Goal: Task Accomplishment & Management: Complete application form

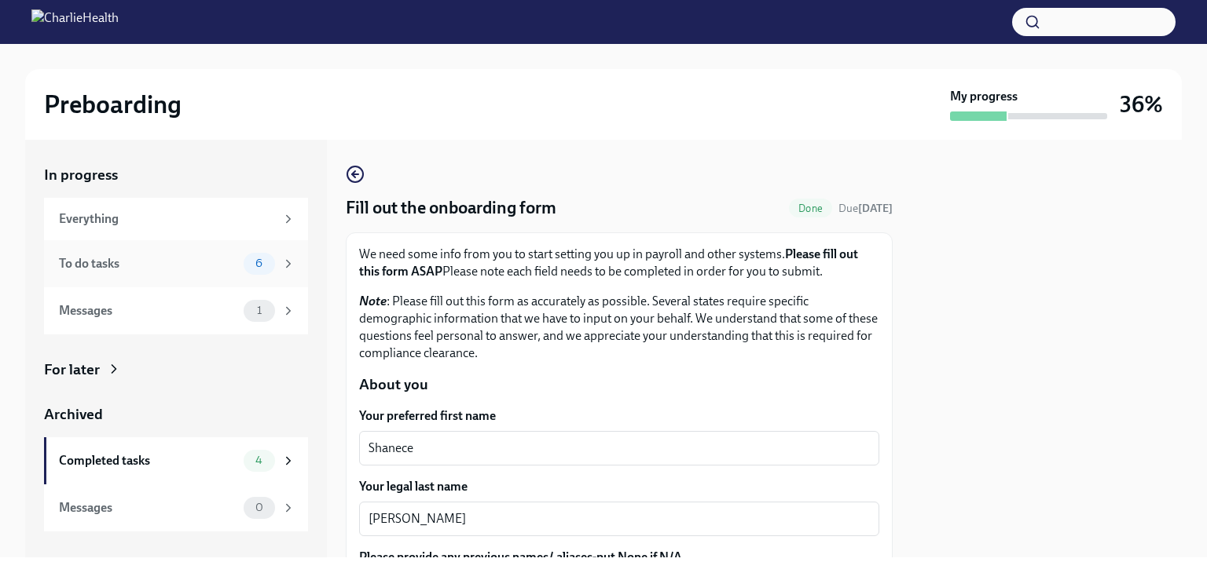
click at [189, 270] on div "To do tasks" at bounding box center [148, 263] width 178 height 17
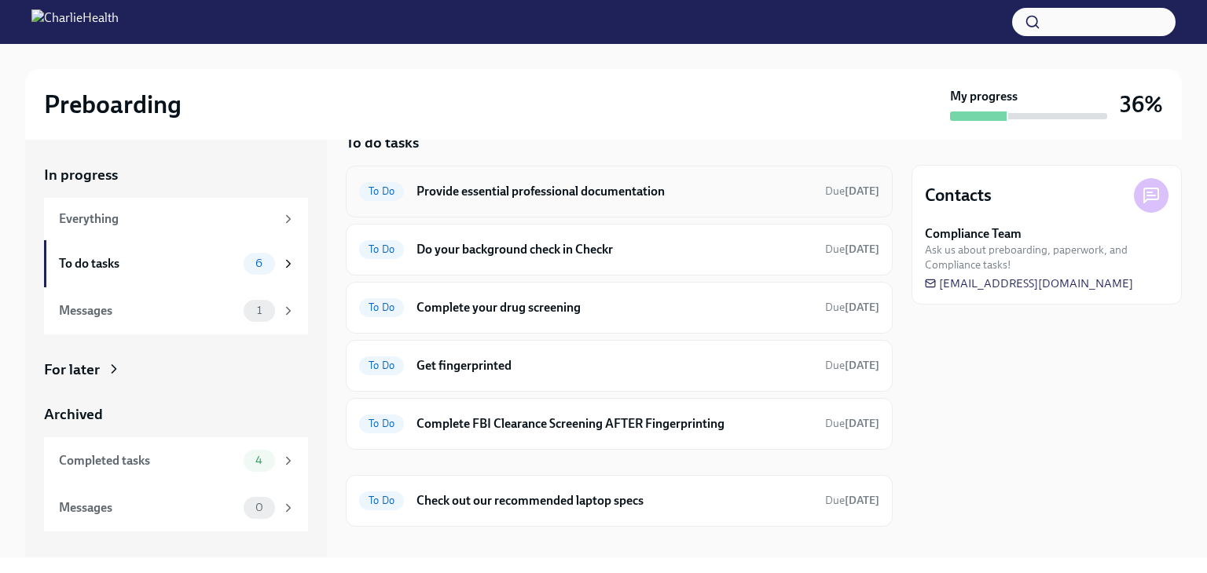
scroll to position [49, 0]
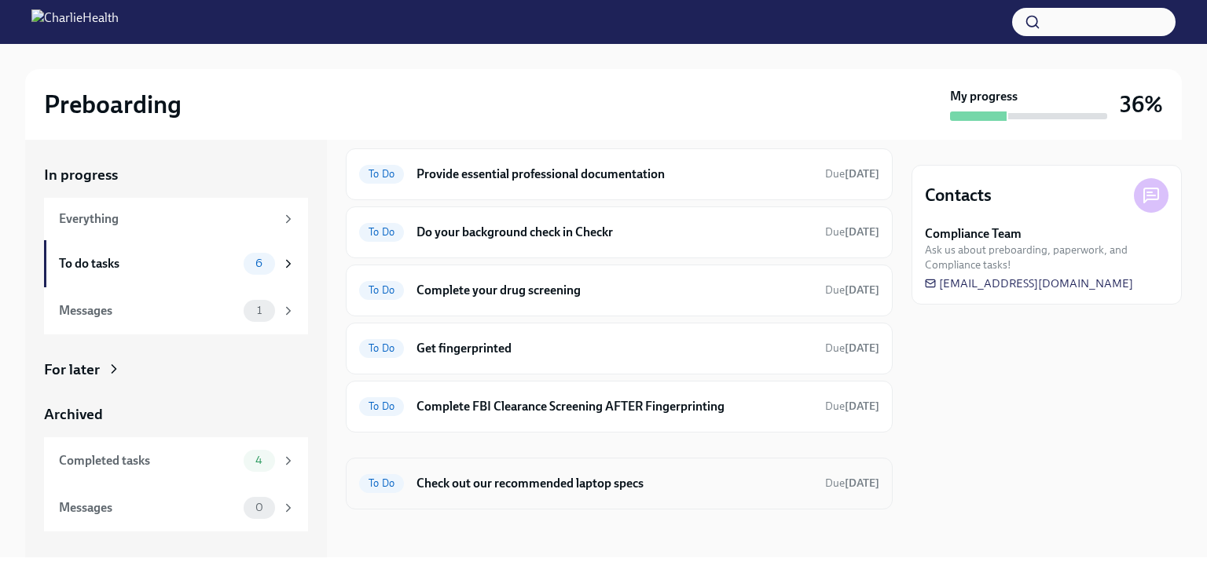
click at [613, 485] on h6 "Check out our recommended laptop specs" at bounding box center [614, 483] width 396 height 17
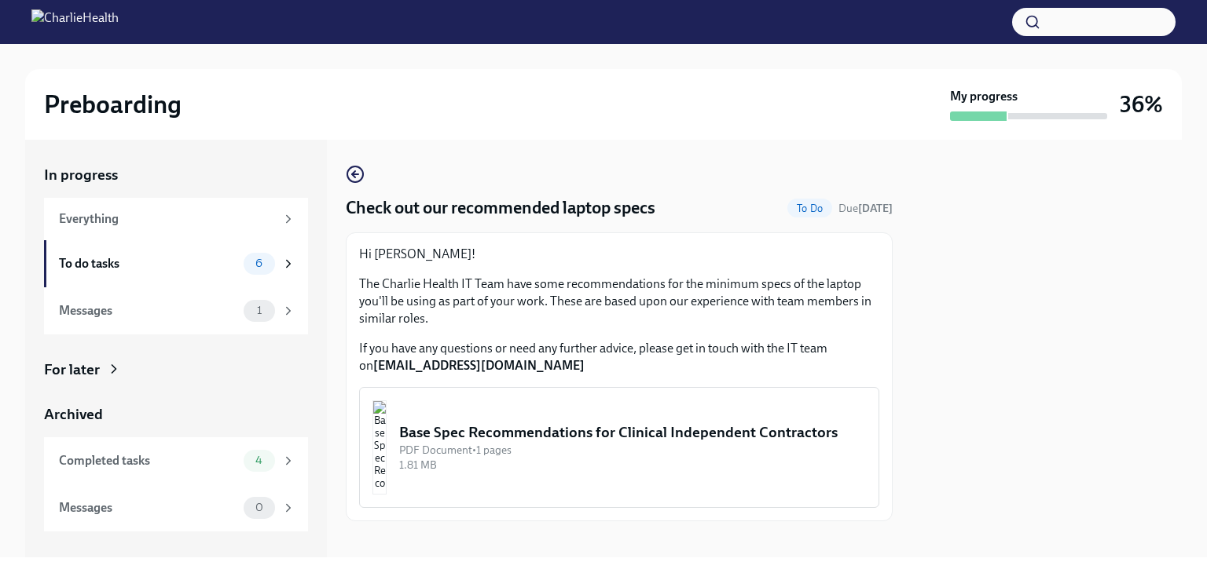
click at [622, 423] on div "Base Spec Recommendations for Clinical Independent Contractors" at bounding box center [632, 433] width 467 height 20
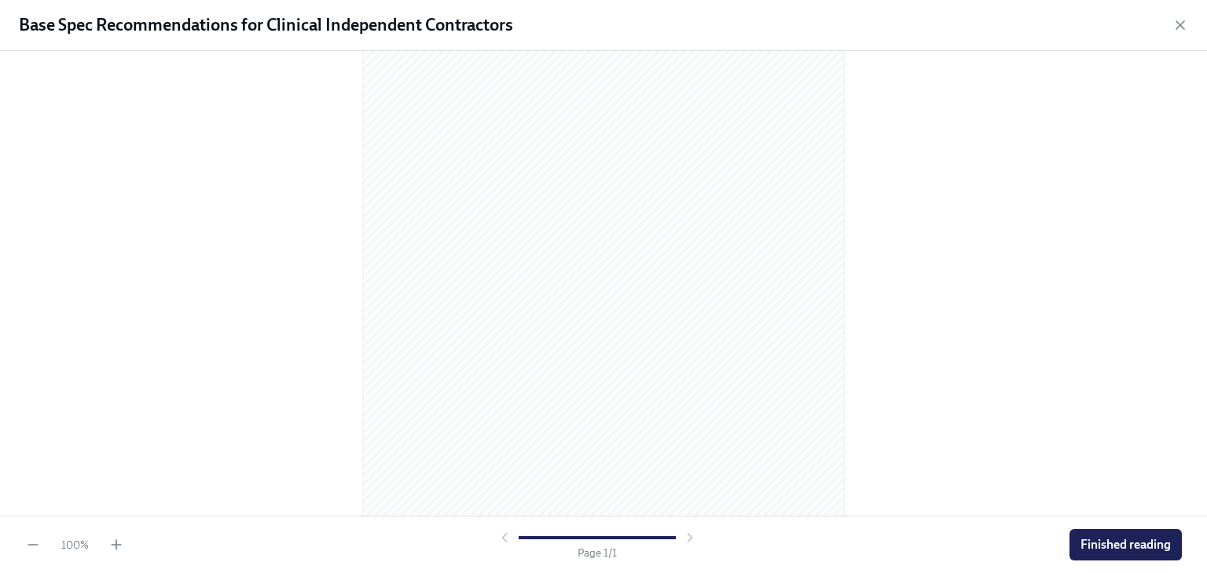
scroll to position [183, 0]
click at [1119, 551] on span "Finished reading" at bounding box center [1125, 545] width 90 height 16
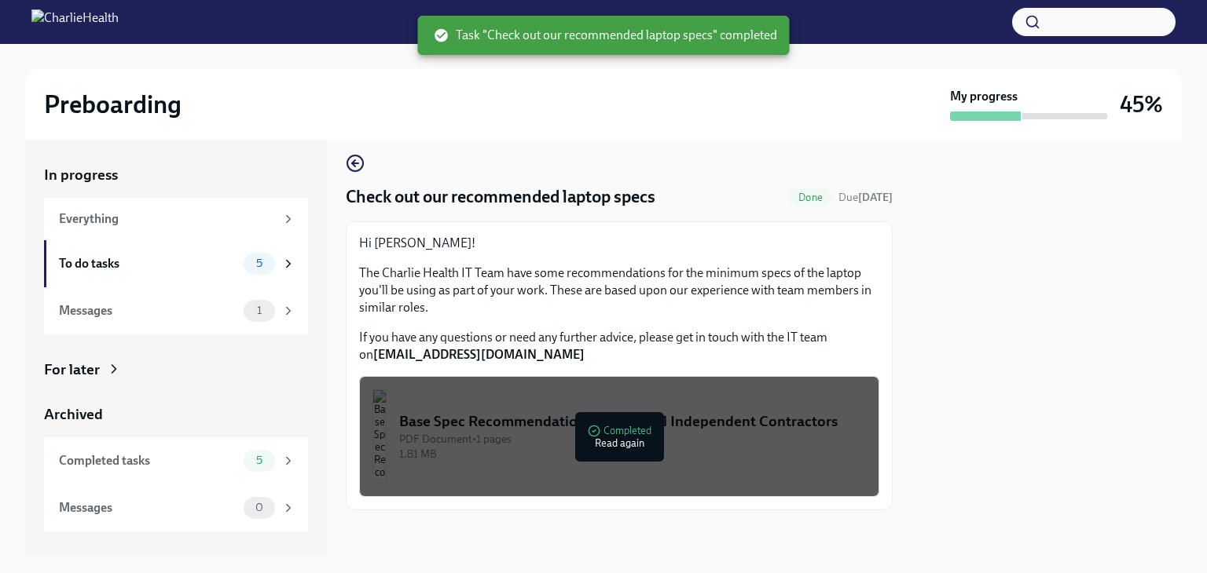
scroll to position [13, 0]
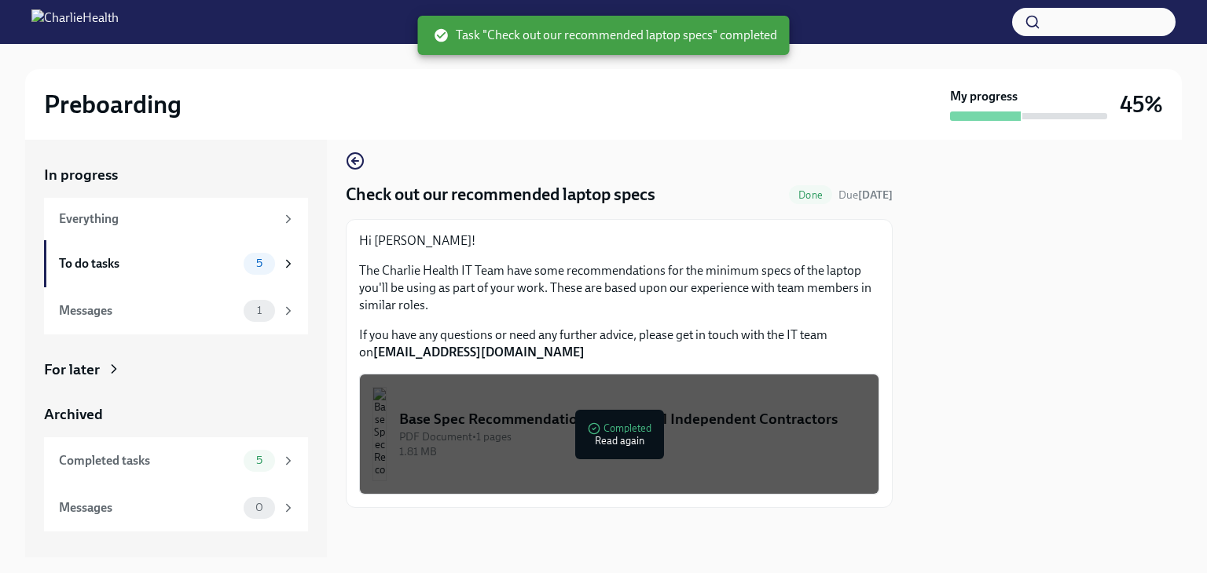
click at [1048, 334] on div at bounding box center [1046, 349] width 270 height 418
click at [196, 262] on div "To do tasks" at bounding box center [148, 263] width 178 height 17
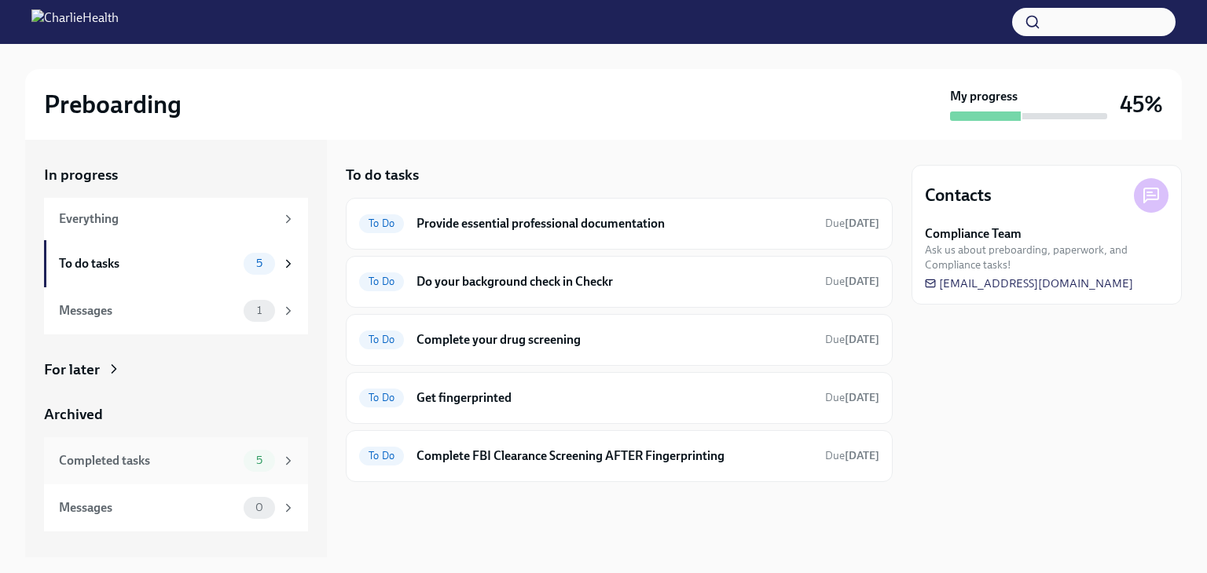
click at [211, 463] on div "Completed tasks" at bounding box center [148, 460] width 178 height 17
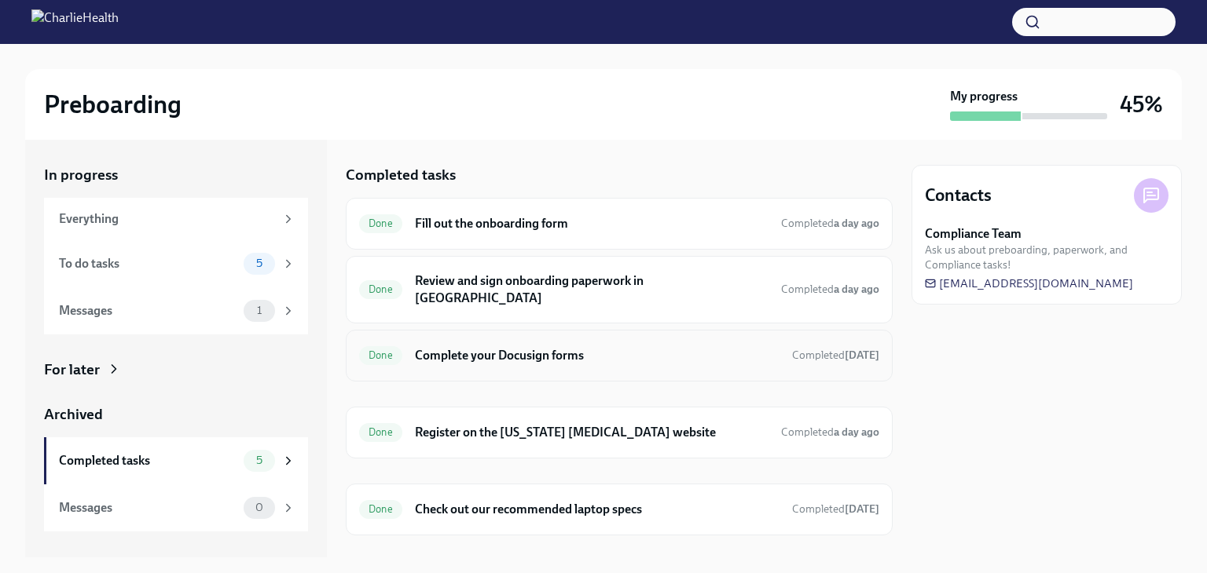
scroll to position [10, 0]
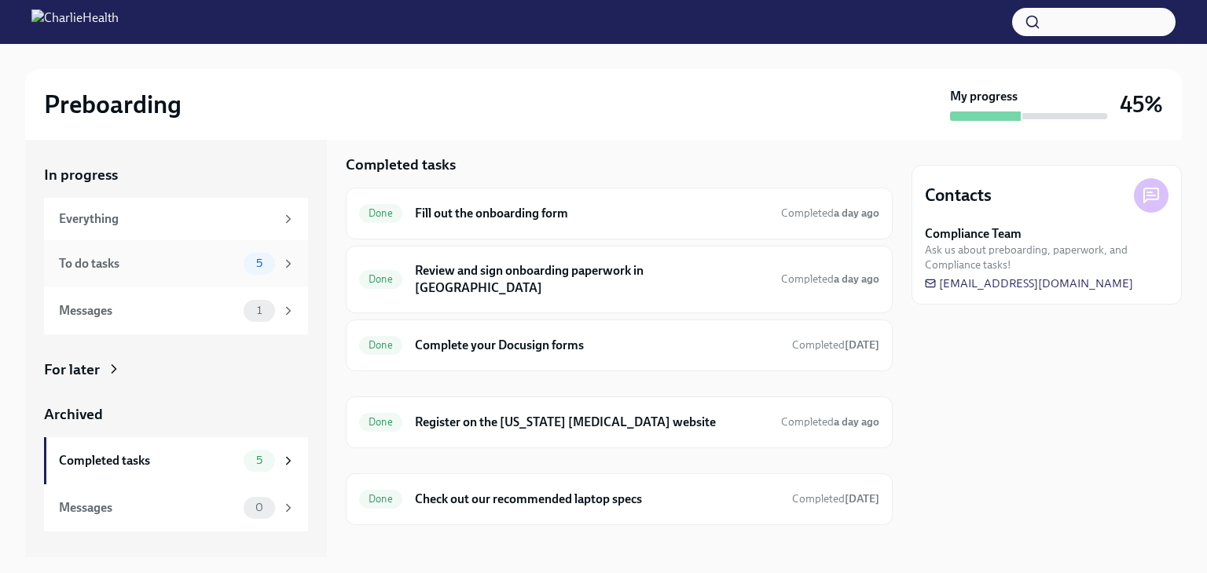
click at [196, 268] on div "To do tasks" at bounding box center [148, 263] width 178 height 17
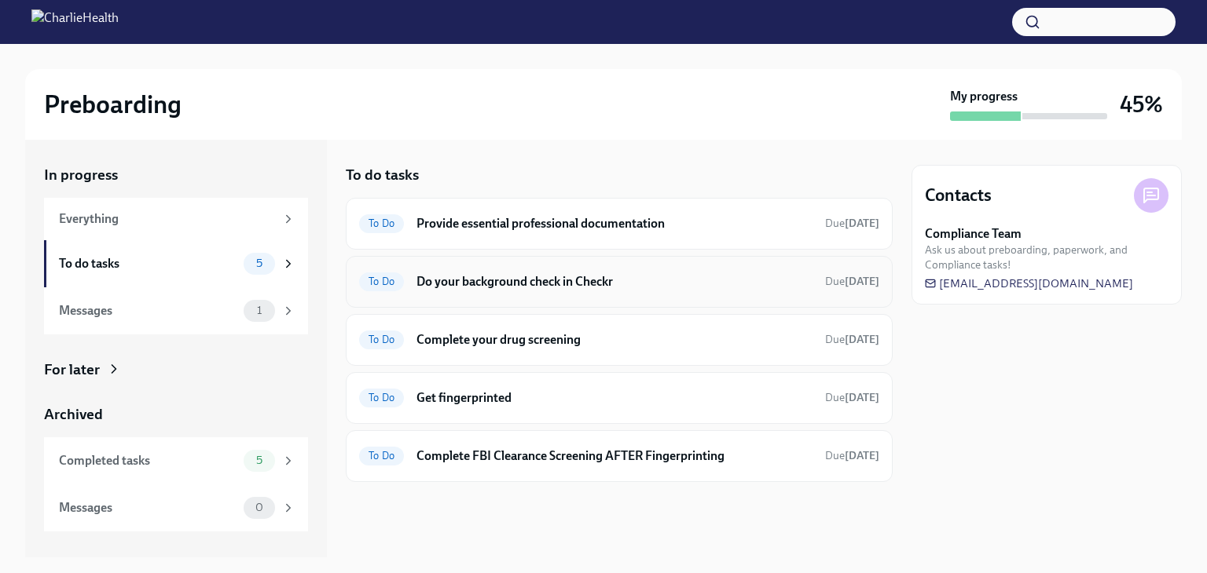
click at [559, 273] on h6 "Do your background check in Checkr" at bounding box center [614, 281] width 396 height 17
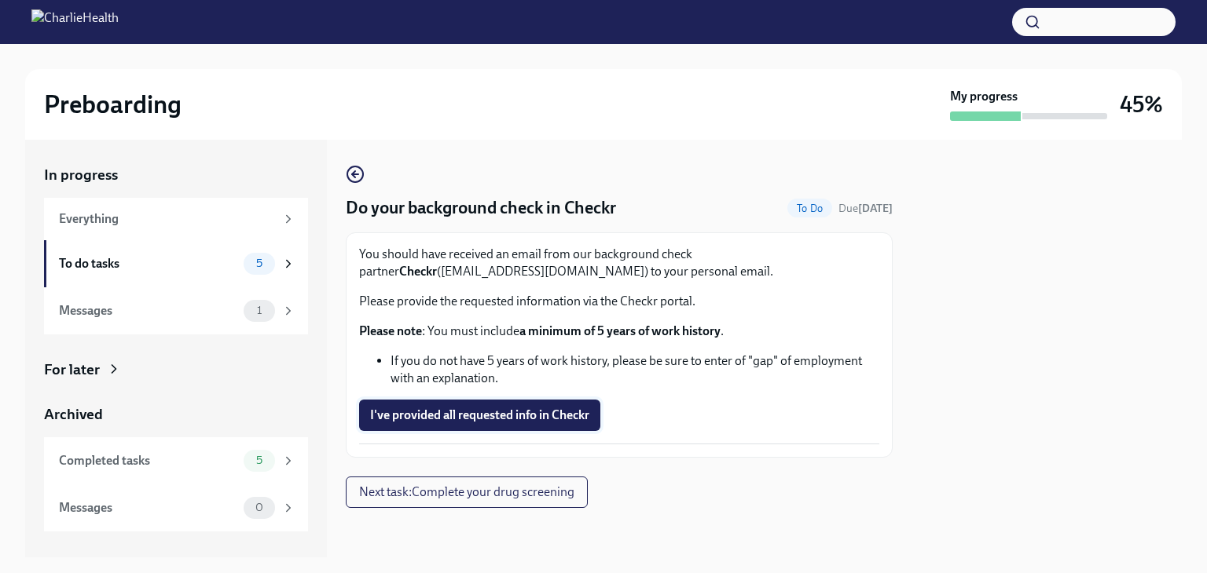
click at [518, 408] on span "I've provided all requested info in Checkr" at bounding box center [479, 416] width 219 height 16
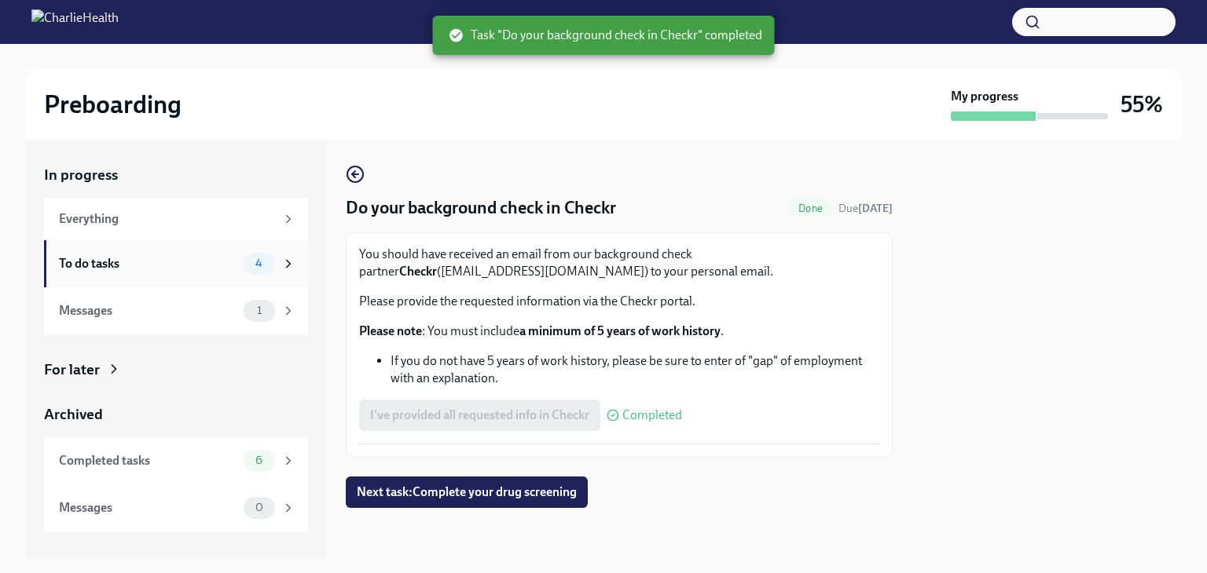
click at [240, 268] on div "To do tasks 4" at bounding box center [177, 264] width 236 height 22
